Goal: Information Seeking & Learning: Learn about a topic

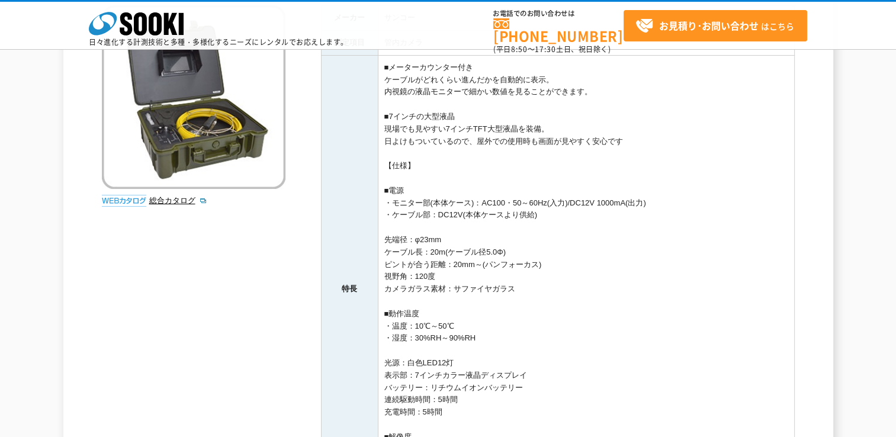
scroll to position [178, 0]
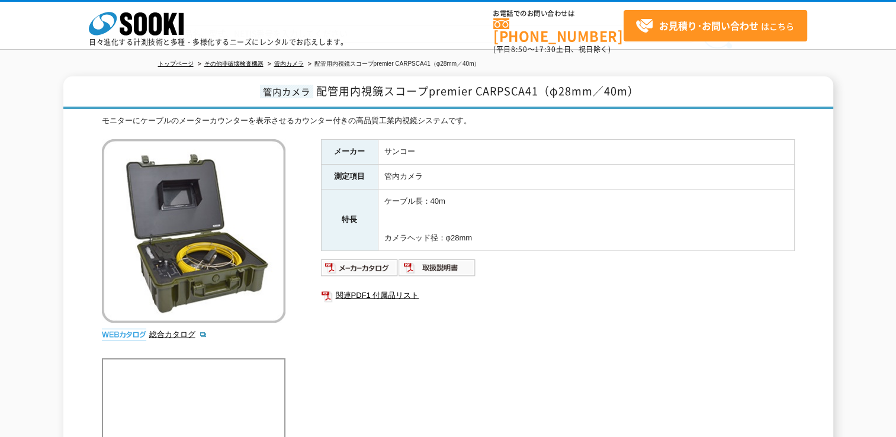
scroll to position [17, 0]
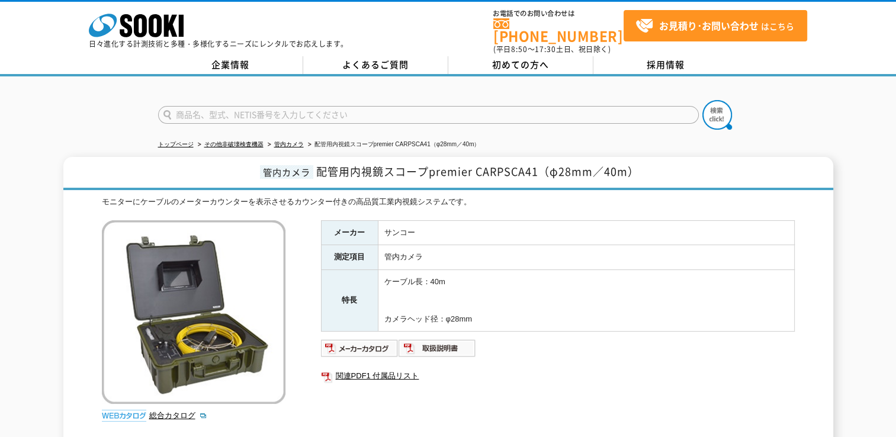
click at [15, 275] on div "管内カメラ 配管用内視鏡スコープpremier CARPSCA41（φ28mm／40m） モニターにケーブルのメーターカウンターを表示させるカウンター付きの高…" at bounding box center [448, 367] width 896 height 421
